Goal: Information Seeking & Learning: Learn about a topic

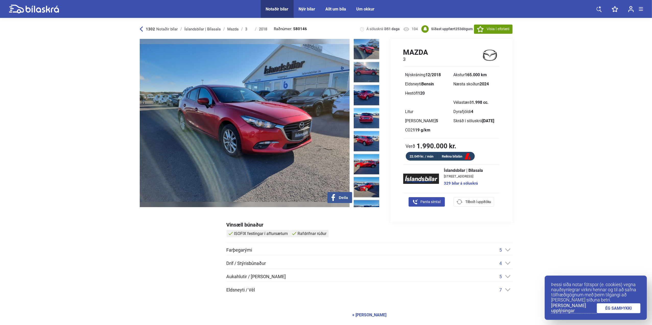
click at [366, 49] on img at bounding box center [367, 49] width 26 height 20
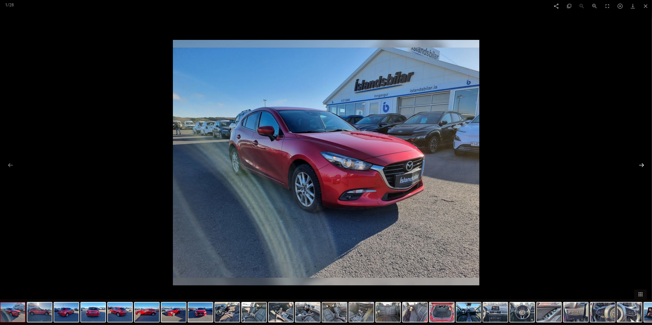
click at [639, 166] on button at bounding box center [641, 165] width 11 height 10
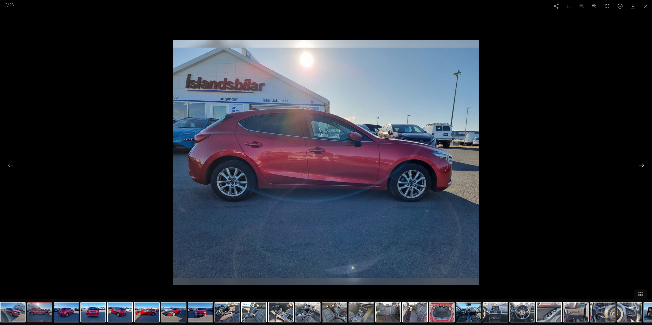
click at [639, 166] on button at bounding box center [641, 165] width 11 height 10
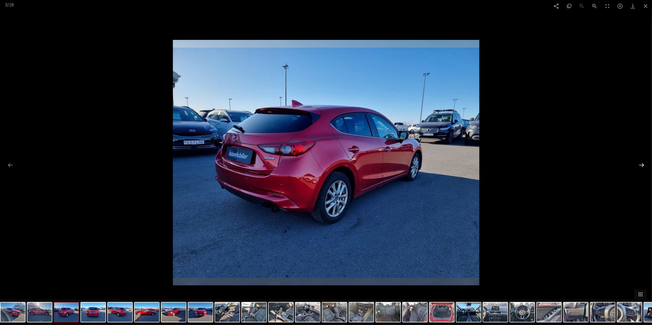
click at [640, 166] on button at bounding box center [641, 165] width 11 height 10
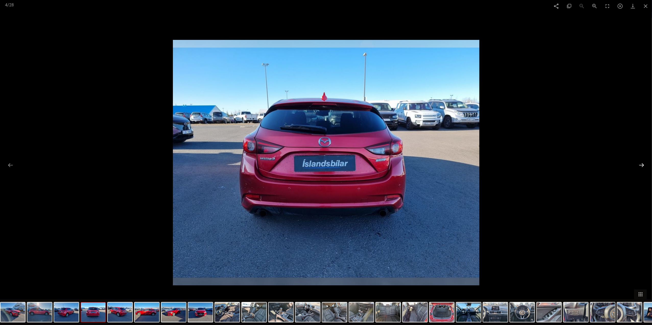
click at [640, 166] on button at bounding box center [641, 165] width 11 height 10
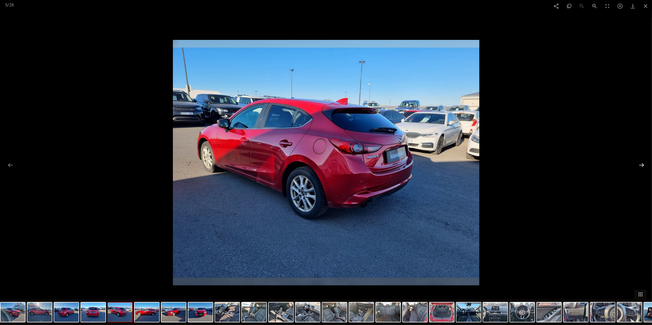
click at [640, 166] on button at bounding box center [641, 165] width 11 height 10
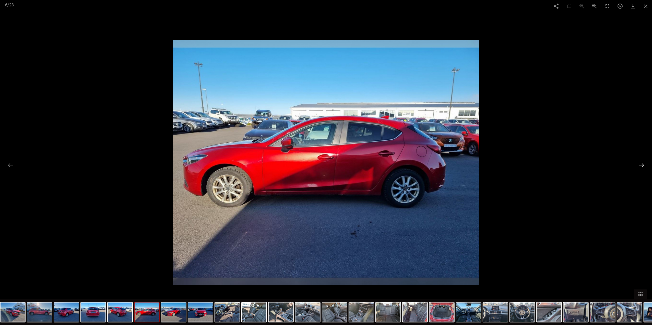
click at [640, 166] on button at bounding box center [641, 165] width 11 height 10
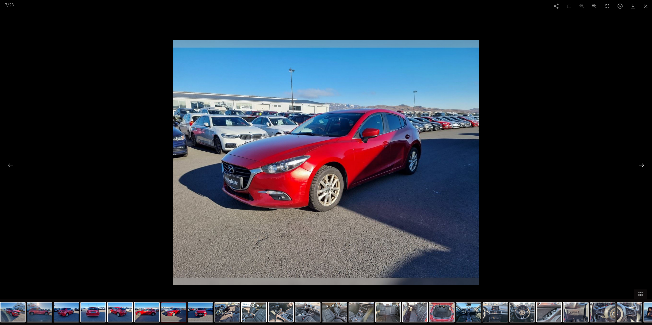
click at [640, 166] on button at bounding box center [641, 165] width 11 height 10
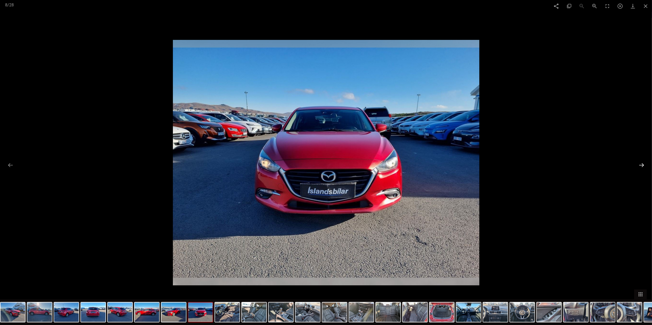
click at [640, 166] on button at bounding box center [641, 165] width 11 height 10
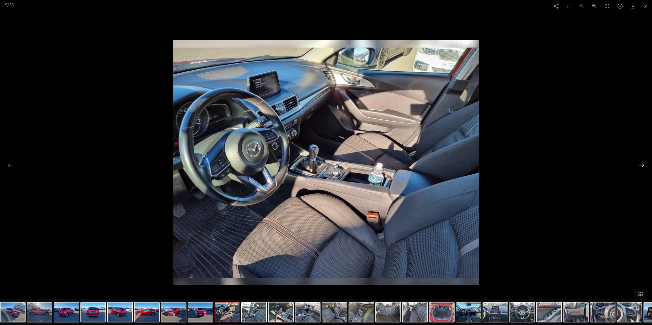
click at [641, 166] on button at bounding box center [641, 165] width 11 height 10
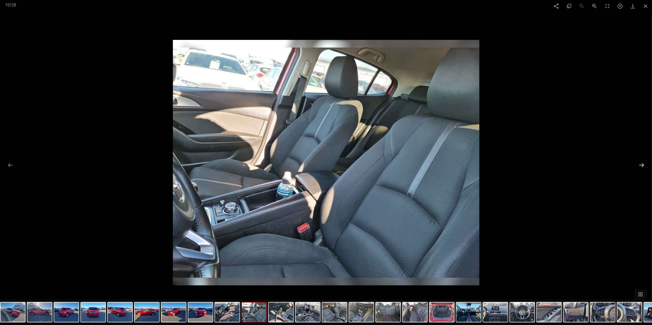
click at [641, 166] on button at bounding box center [641, 165] width 11 height 10
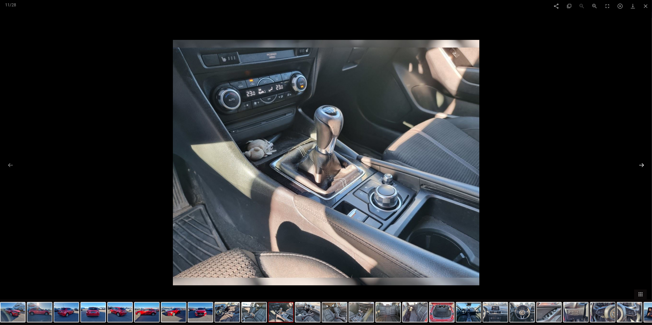
click at [641, 166] on button at bounding box center [641, 165] width 11 height 10
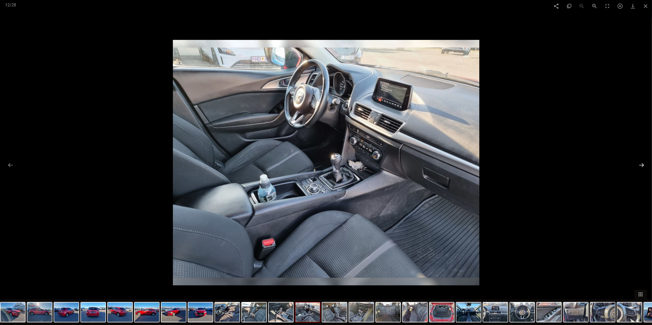
click at [641, 166] on button at bounding box center [641, 165] width 11 height 10
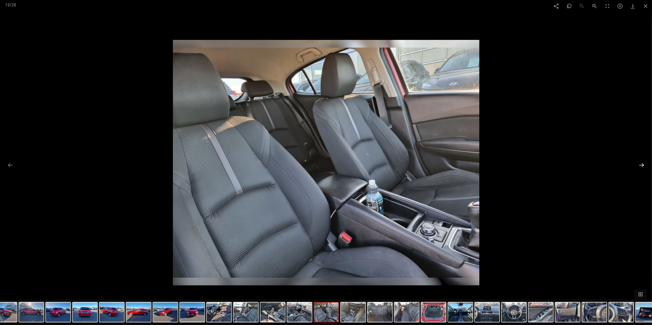
click at [641, 166] on button at bounding box center [641, 165] width 11 height 10
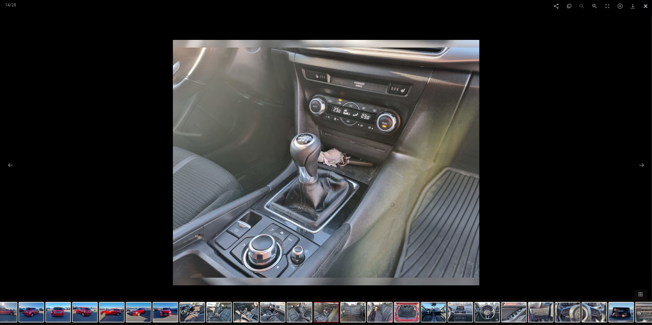
drag, startPoint x: 641, startPoint y: 166, endPoint x: 645, endPoint y: 6, distance: 159.5
click at [645, 6] on span at bounding box center [645, 6] width 13 height 12
